Goal: Task Accomplishment & Management: Manage account settings

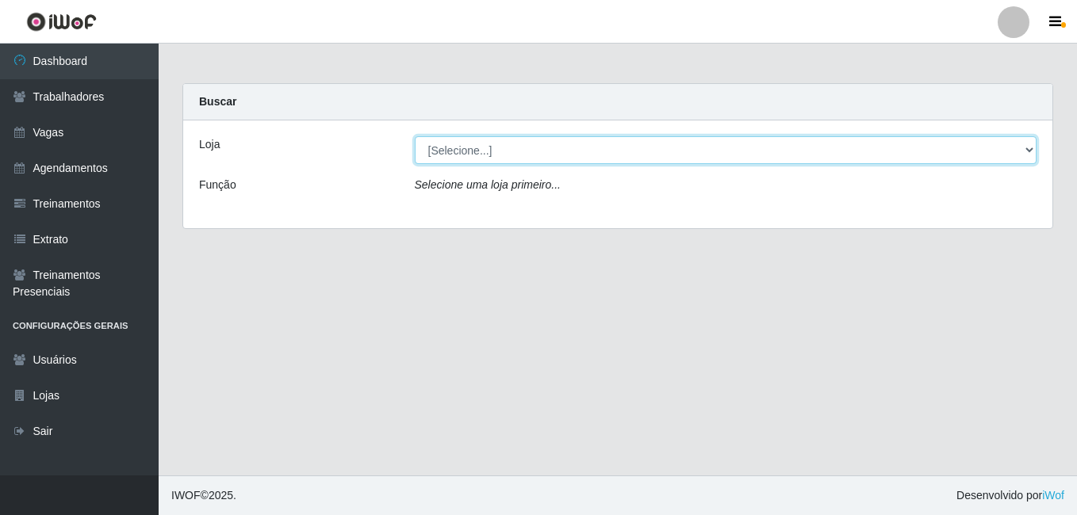
click at [663, 138] on select "[Selecione...] BL Importadora" at bounding box center [726, 150] width 622 height 28
select select "259"
click at [415, 136] on select "[Selecione...] BL Importadora" at bounding box center [726, 150] width 622 height 28
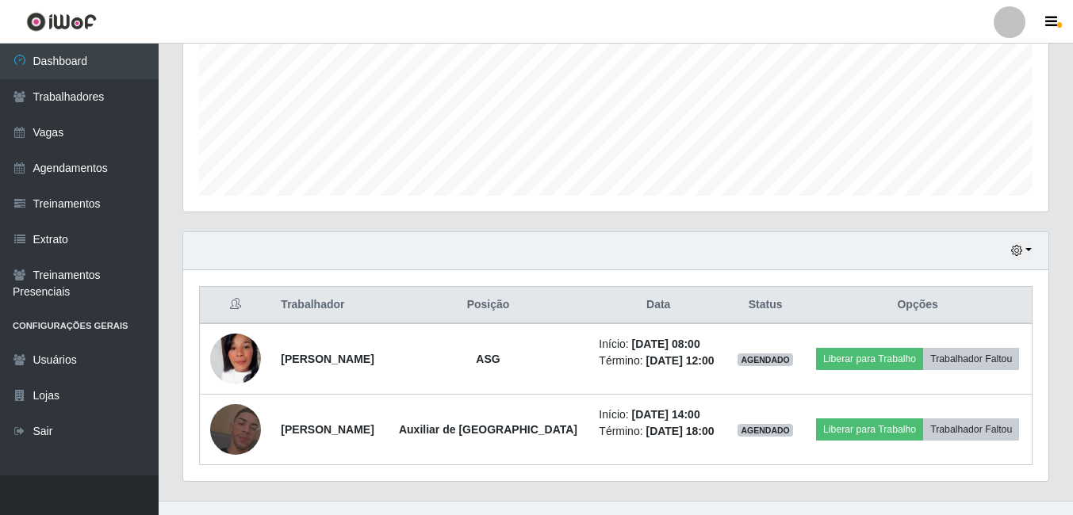
scroll to position [396, 0]
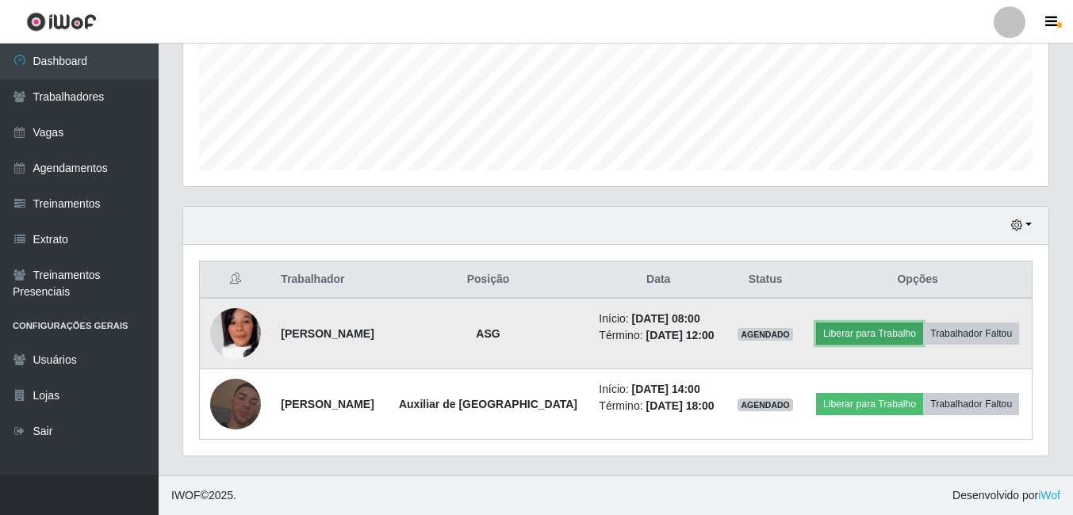
click at [829, 334] on button "Liberar para Trabalho" at bounding box center [869, 334] width 107 height 22
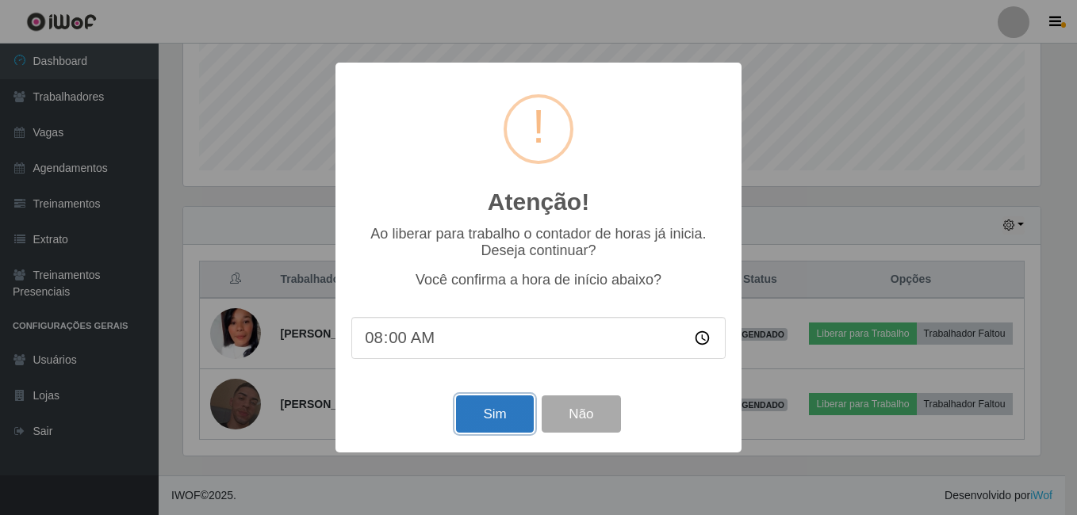
click at [499, 433] on button "Sim" at bounding box center [494, 414] width 77 height 37
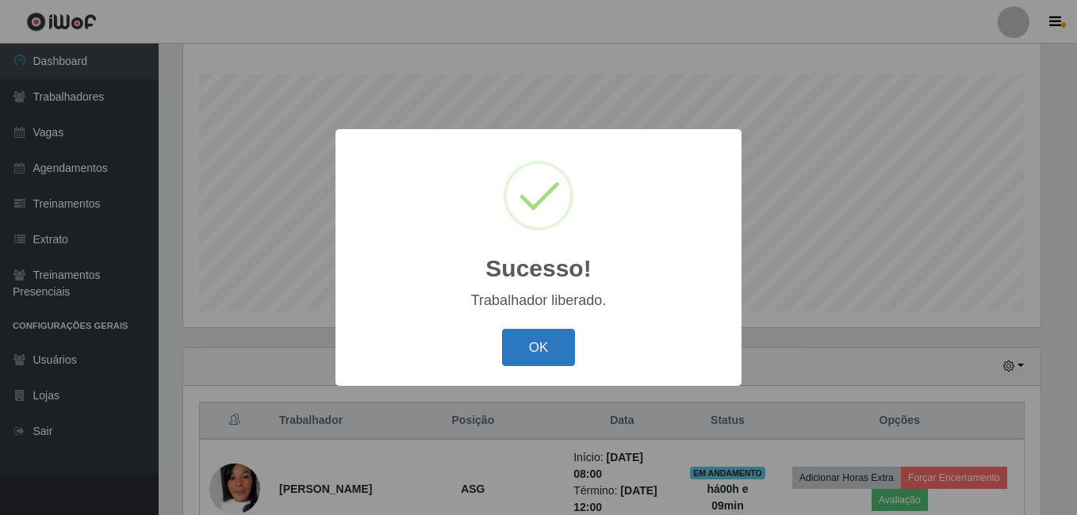
click at [523, 335] on button "OK" at bounding box center [539, 347] width 74 height 37
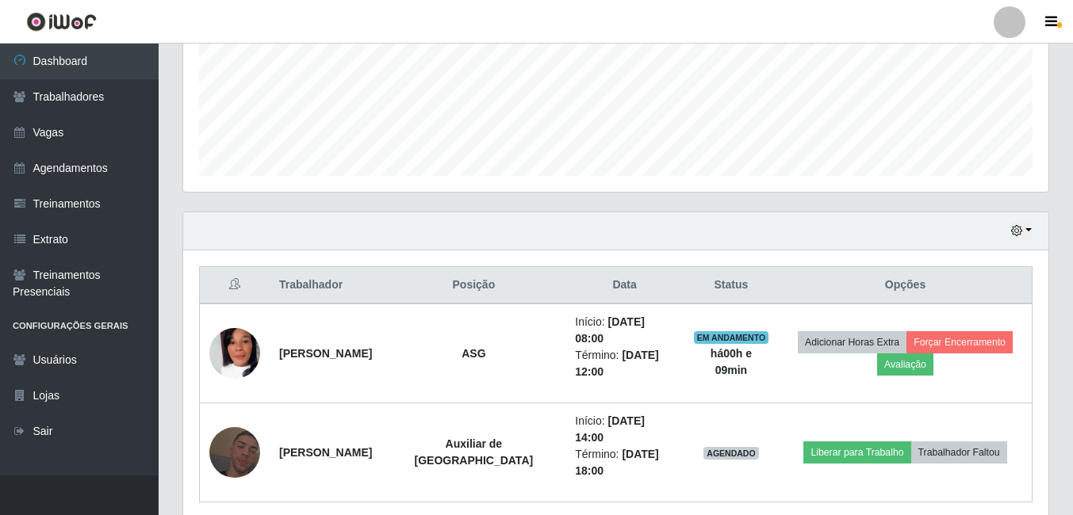
scroll to position [420, 0]
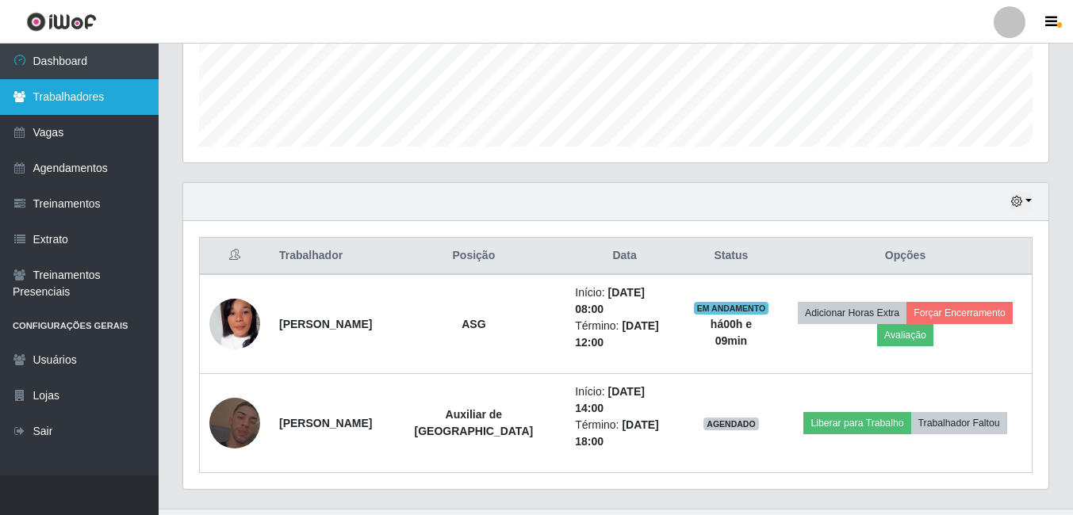
click at [77, 103] on link "Trabalhadores" at bounding box center [79, 97] width 159 height 36
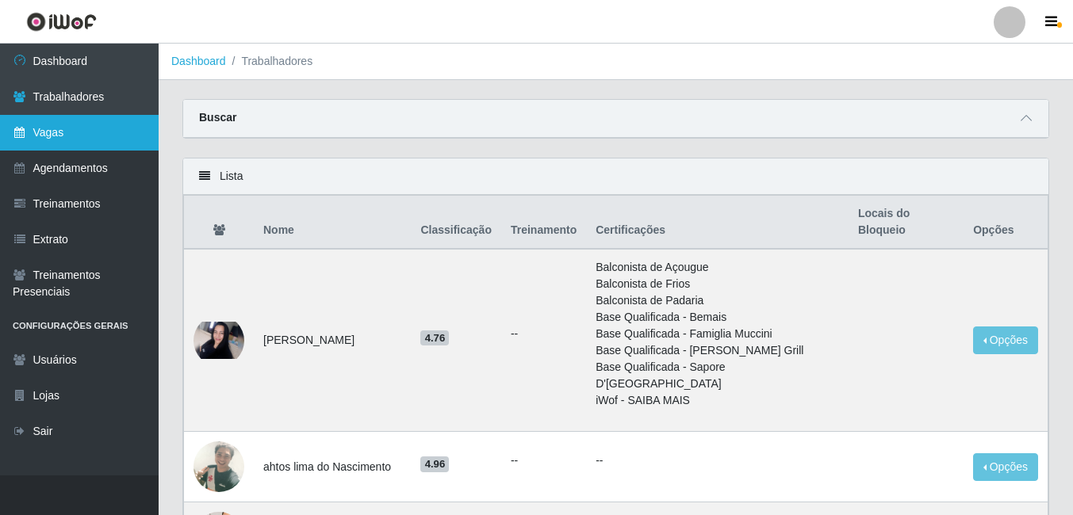
click at [95, 144] on link "Vagas" at bounding box center [79, 133] width 159 height 36
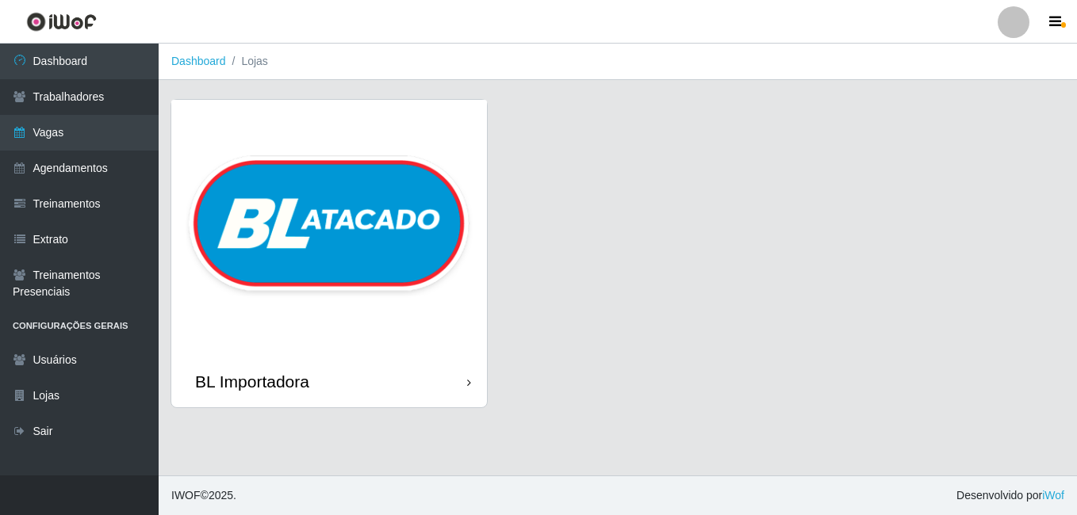
click at [278, 160] on img at bounding box center [329, 228] width 316 height 256
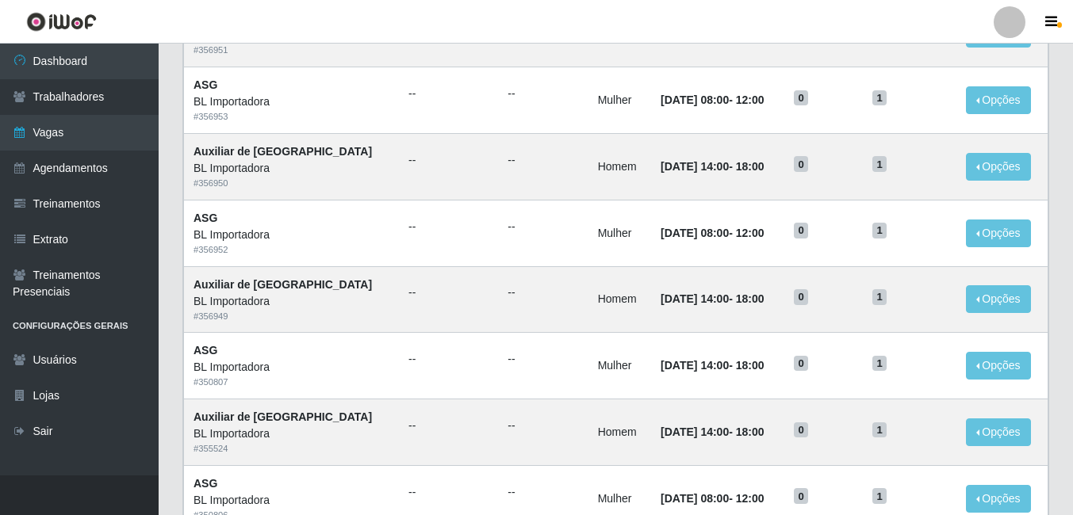
scroll to position [159, 0]
